Goal: Task Accomplishment & Management: Use online tool/utility

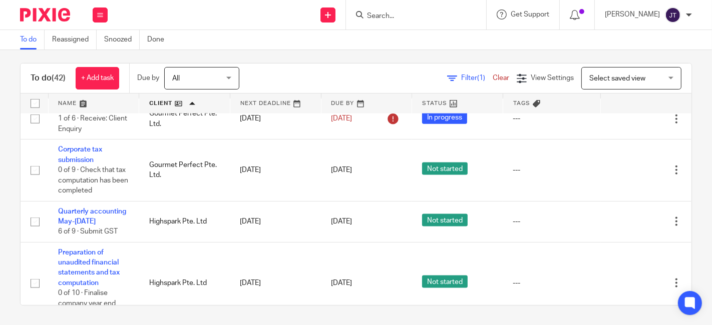
scroll to position [1090, 0]
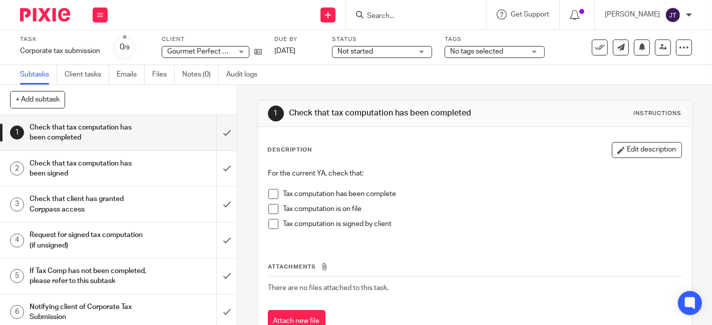
click at [87, 196] on h1 "Check that client has granted Corppass access" at bounding box center [89, 205] width 118 height 26
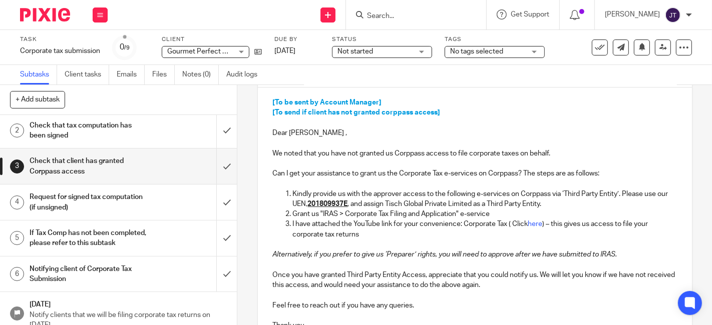
scroll to position [56, 0]
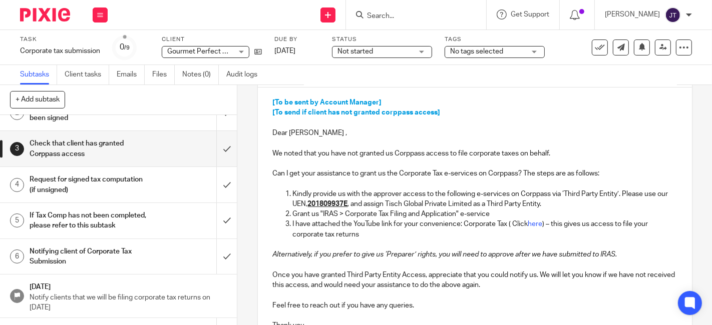
click at [68, 256] on h1 "Notifying client of Corporate Tax Submission" at bounding box center [89, 257] width 118 height 26
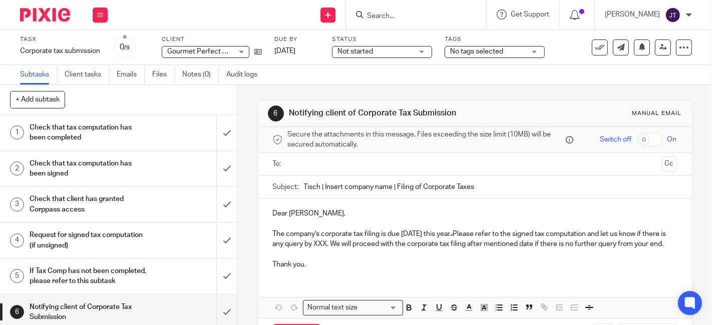
scroll to position [50, 0]
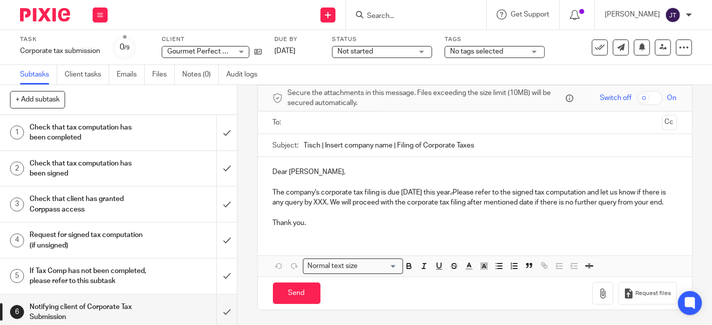
click at [73, 232] on h1 "Request for signed tax computation (if unsigned)" at bounding box center [89, 241] width 118 height 26
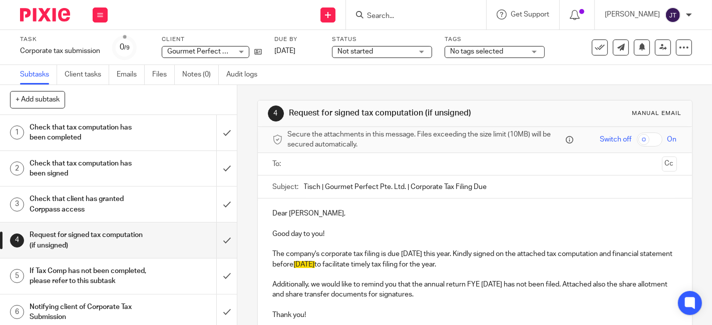
scroll to position [56, 0]
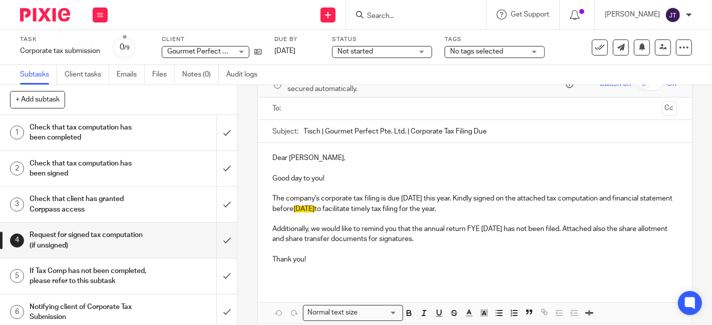
click at [108, 200] on h1 "Check that client has granted Corppass access" at bounding box center [89, 205] width 118 height 26
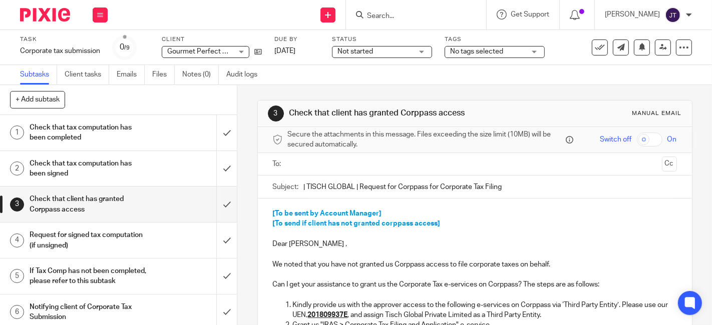
scroll to position [111, 0]
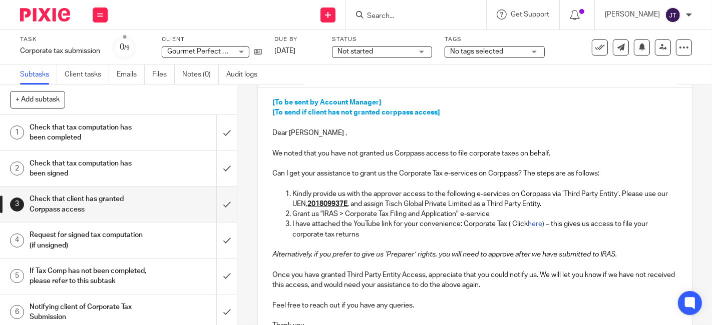
click at [267, 154] on div "[To be sent by Account Manager] [To send if client has not granted corppass acc…" at bounding box center [475, 228] width 434 height 281
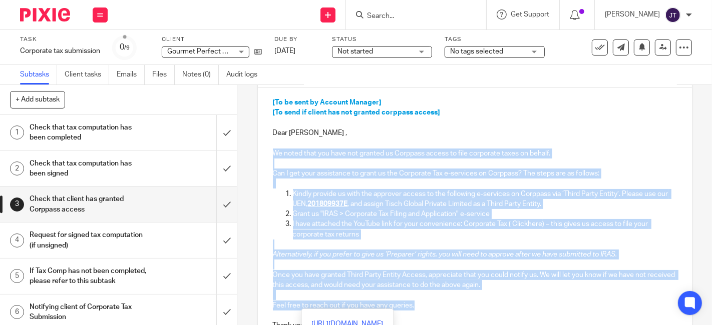
drag, startPoint x: 269, startPoint y: 152, endPoint x: 534, endPoint y: 305, distance: 305.9
click at [534, 305] on div "[To be sent by Account Manager] [To send if client has not granted corppass acc…" at bounding box center [475, 228] width 434 height 281
copy div "We noted that you have not granted us Corppass access to file corporate taxes o…"
click at [90, 234] on h1 "Request for signed tax computation (if unsigned)" at bounding box center [89, 241] width 118 height 26
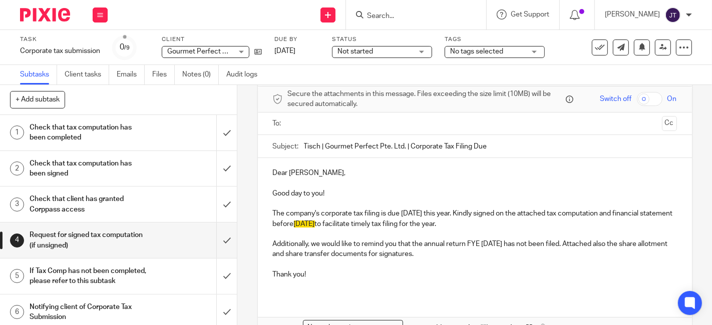
scroll to position [56, 0]
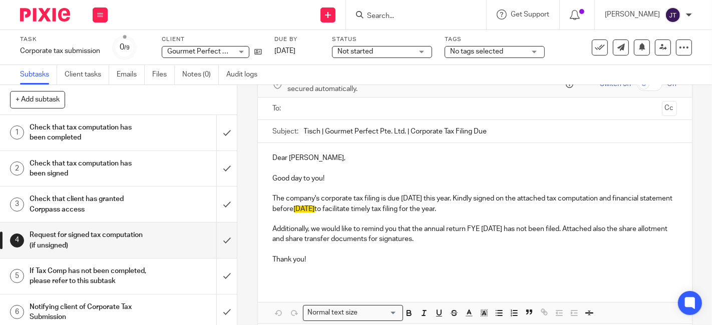
click at [459, 238] on p "Additionally, we would like to remind you that the annual return FYE [DATE] has…" at bounding box center [475, 234] width 404 height 21
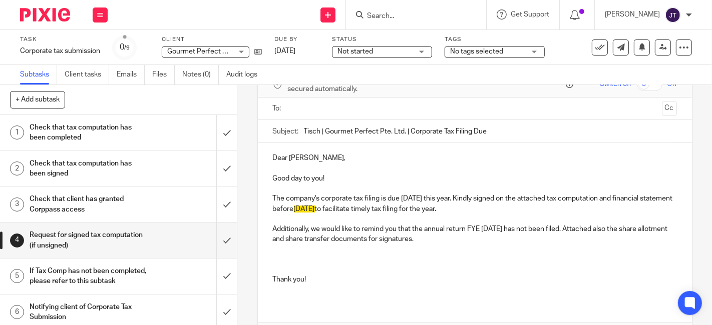
paste div
click at [86, 198] on h1 "Check that client has granted Corppass access" at bounding box center [89, 205] width 118 height 26
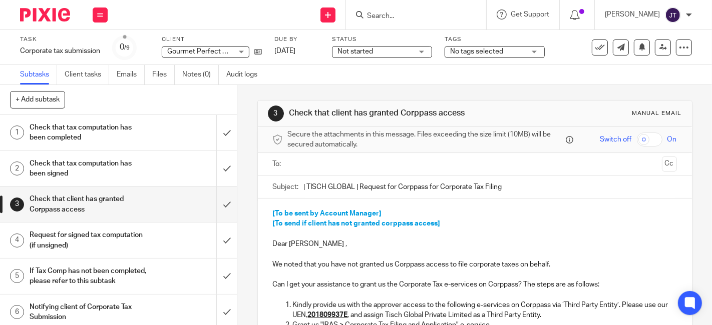
scroll to position [111, 0]
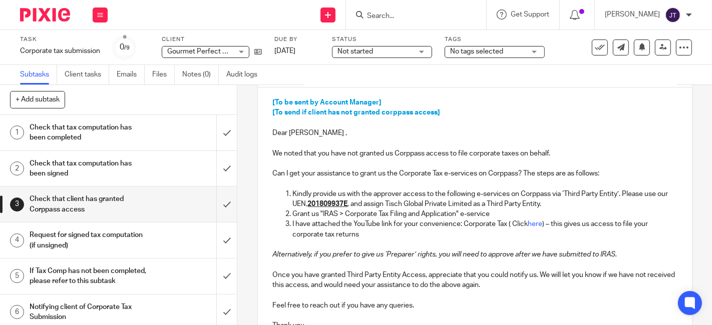
click at [266, 152] on div "[To be sent by Account Manager] [To send if client has not granted corppass acc…" at bounding box center [475, 228] width 434 height 281
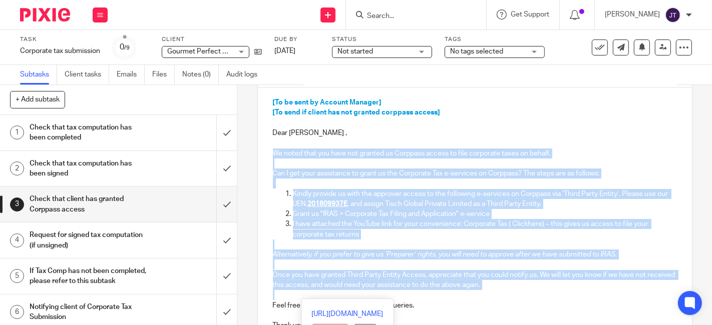
drag, startPoint x: 268, startPoint y: 154, endPoint x: 514, endPoint y: 292, distance: 282.3
click at [514, 292] on div "[To be sent by Account Manager] [To send if client has not granted corppass acc…" at bounding box center [475, 228] width 434 height 281
copy div "We noted that you have not granted us Corppass access to file corporate taxes o…"
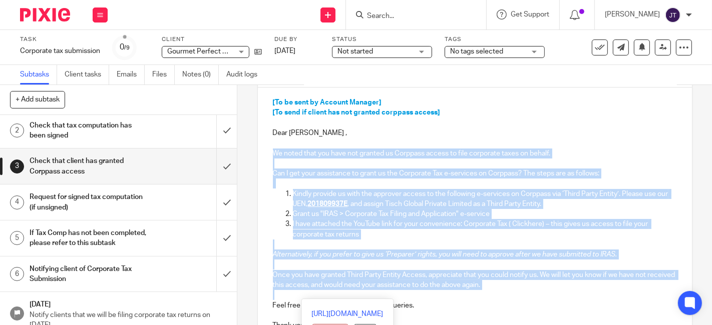
scroll to position [56, 0]
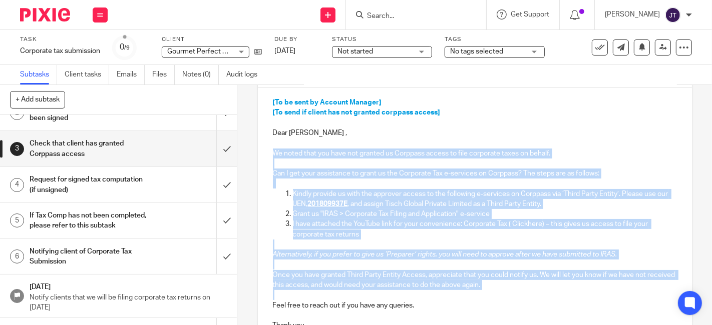
click at [97, 179] on h1 "Request for signed tax computation (if unsigned)" at bounding box center [89, 185] width 118 height 26
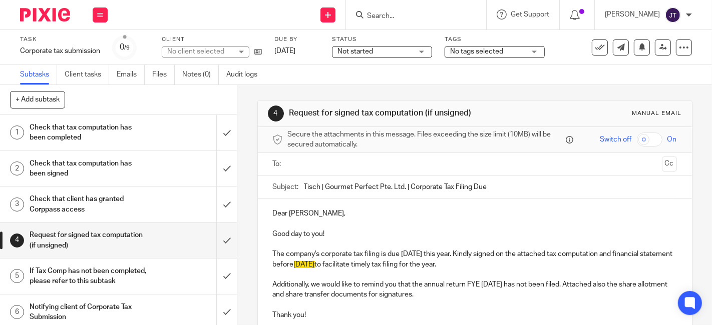
scroll to position [100, 0]
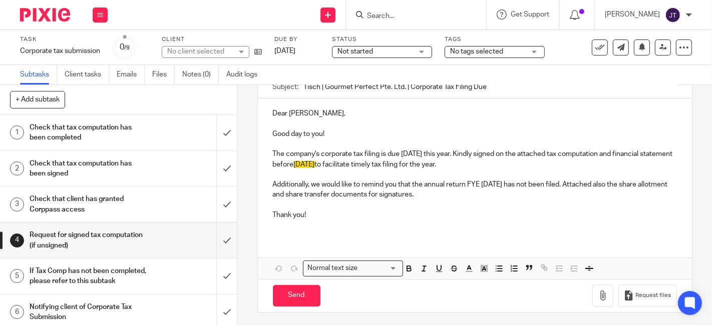
click at [273, 182] on p "Additionally, we would like to remind you that the annual return FYE [DATE] has…" at bounding box center [475, 190] width 404 height 21
click at [273, 201] on p at bounding box center [475, 205] width 404 height 10
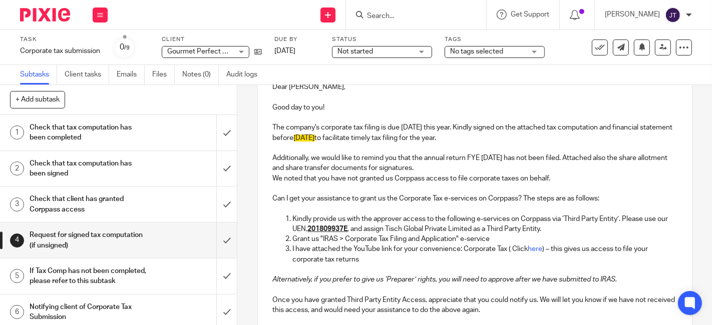
scroll to position [71, 0]
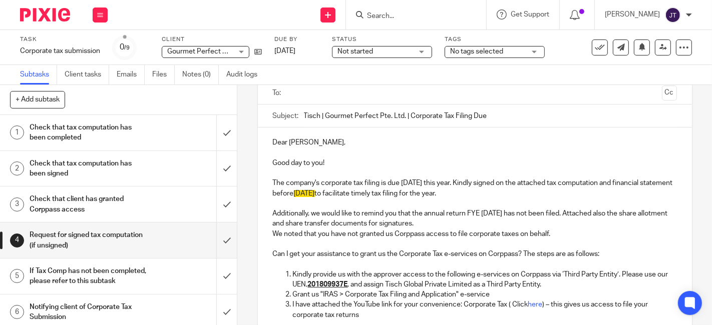
click at [273, 234] on p "We noted that you have not granted us Corppass access to file corporate taxes o…" at bounding box center [475, 234] width 404 height 10
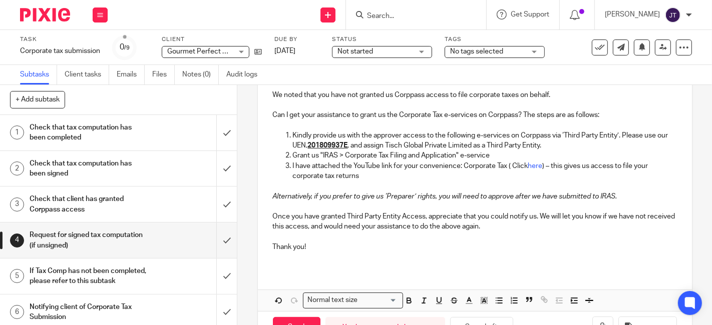
scroll to position [238, 0]
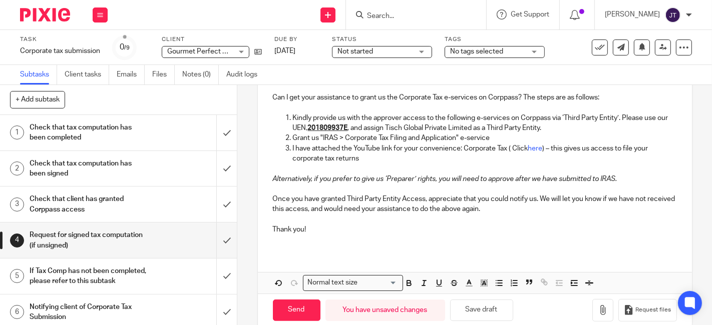
click at [320, 231] on p "Thank you!" at bounding box center [475, 230] width 404 height 10
click at [318, 239] on p at bounding box center [475, 240] width 404 height 10
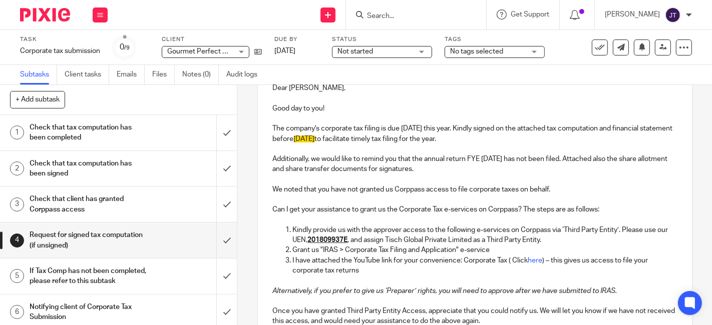
scroll to position [71, 0]
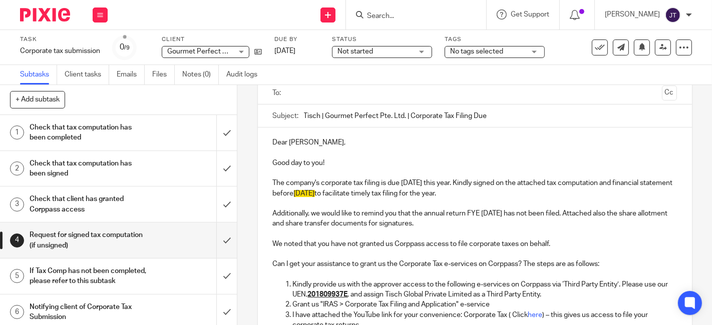
click at [367, 218] on p "Additionally, we would like to remind you that the annual return FYE [DATE] has…" at bounding box center [475, 219] width 404 height 21
drag, startPoint x: 447, startPoint y: 222, endPoint x: 261, endPoint y: 205, distance: 186.4
click at [261, 205] on div "Dear [PERSON_NAME], Good day to you! The company's corporate tax filing is due …" at bounding box center [475, 273] width 434 height 291
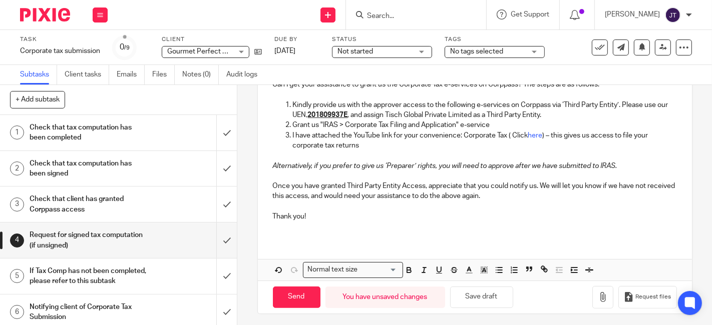
scroll to position [252, 0]
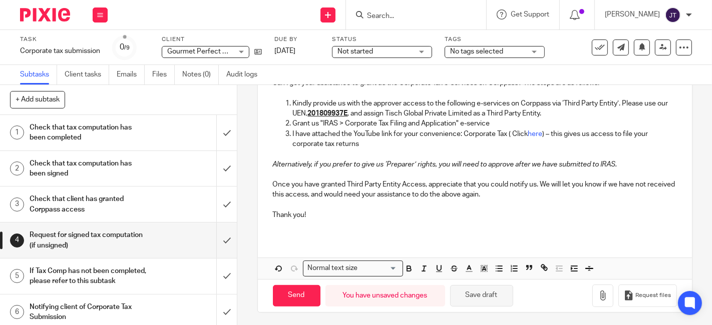
click at [494, 293] on button "Save draft" at bounding box center [481, 296] width 63 height 22
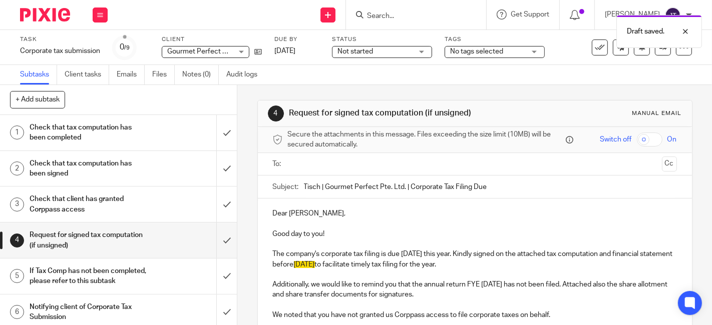
scroll to position [56, 0]
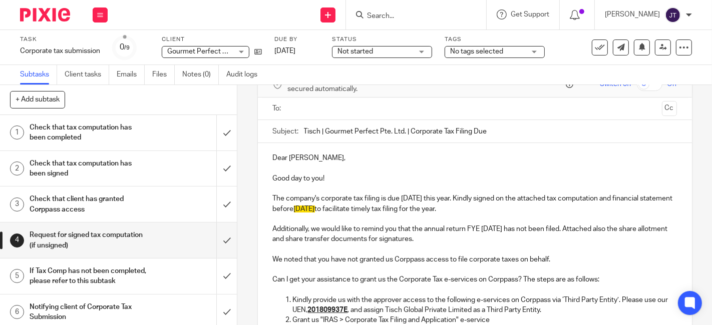
click at [448, 176] on p "Good day to you!" at bounding box center [475, 179] width 404 height 10
